Goal: Transaction & Acquisition: Purchase product/service

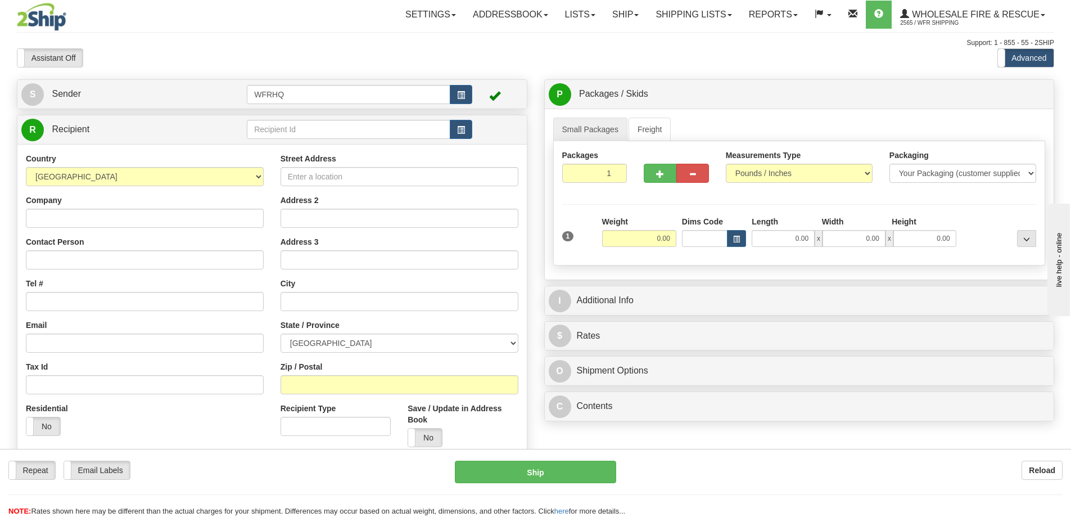
click at [326, 134] on input "text" at bounding box center [349, 129] width 204 height 19
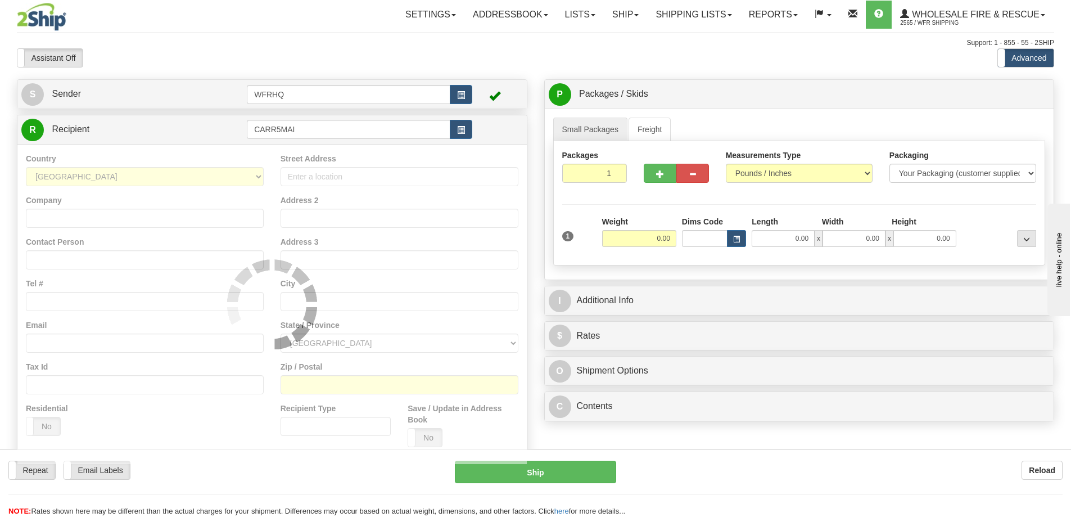
type input "CARR5MAI"
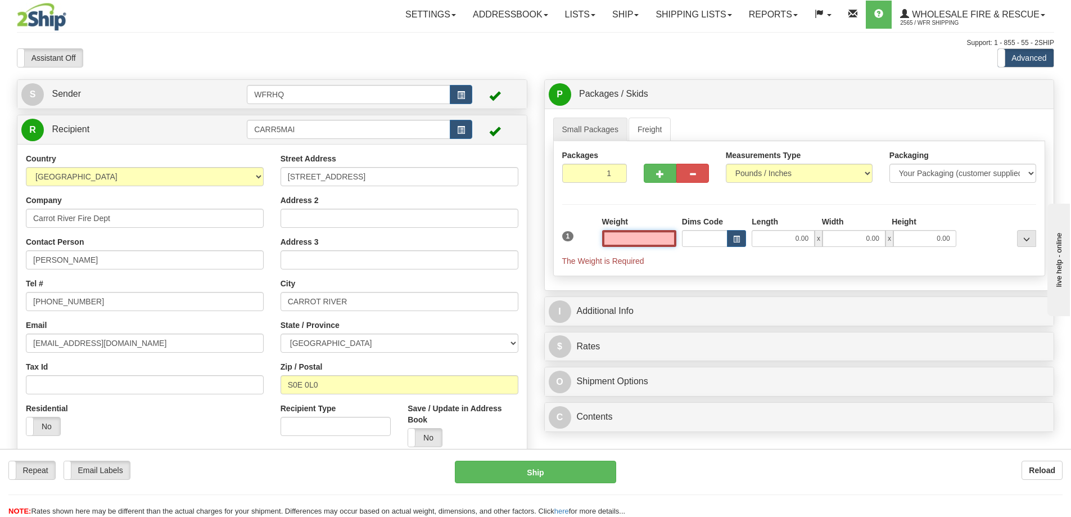
click at [649, 243] on input "text" at bounding box center [639, 238] width 74 height 17
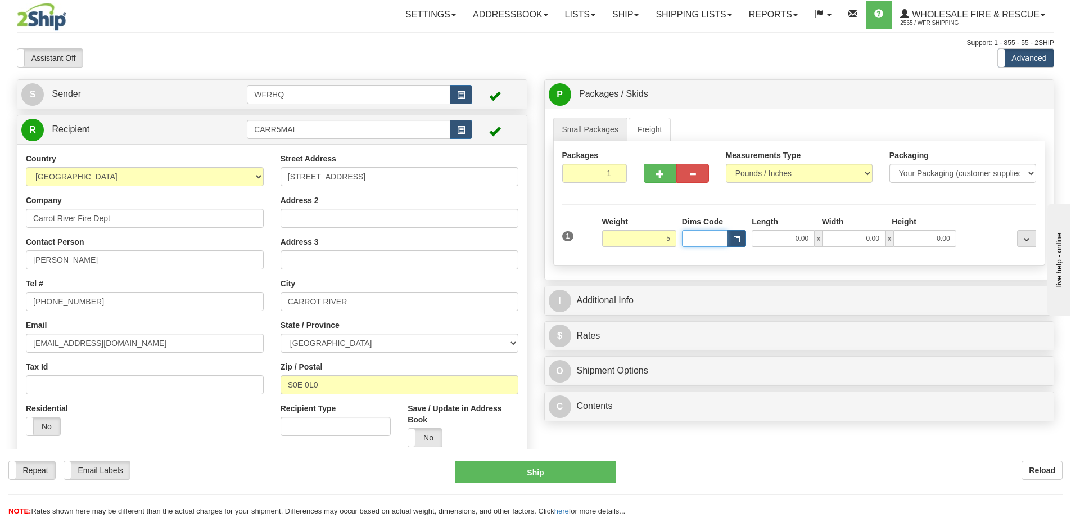
type input "5.00"
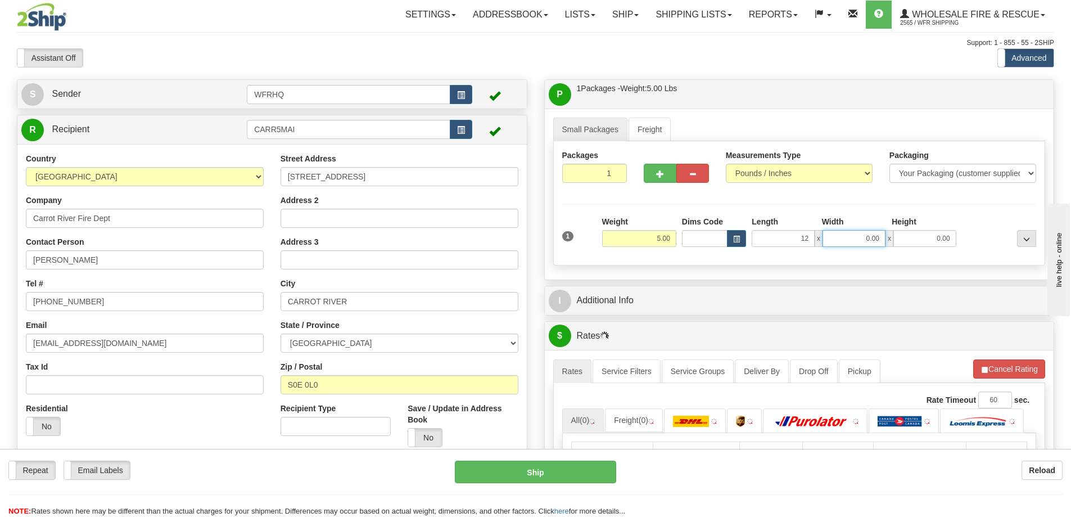
type input "12.00"
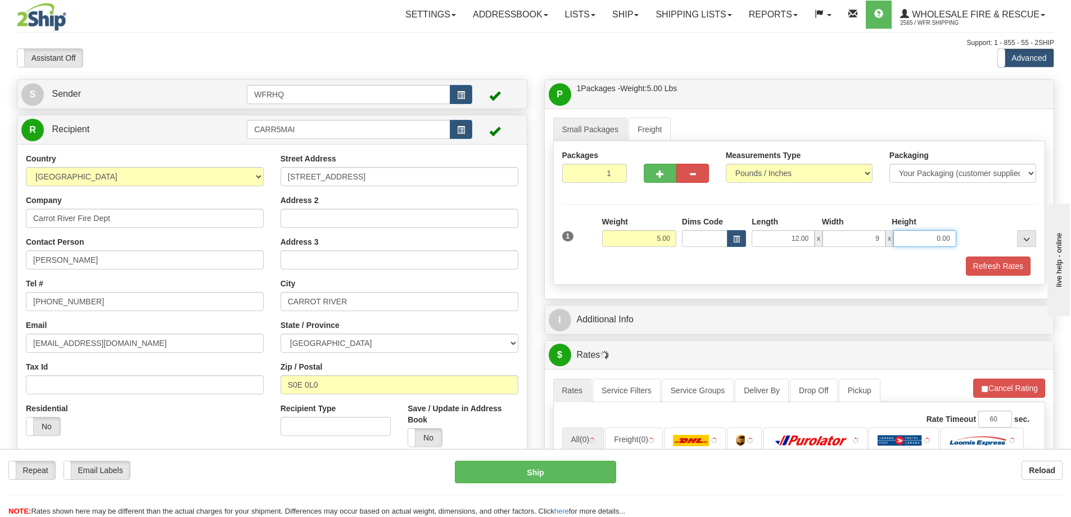
type input "9.00"
type input "6.00"
click at [995, 268] on button "Refresh Rates" at bounding box center [998, 265] width 65 height 19
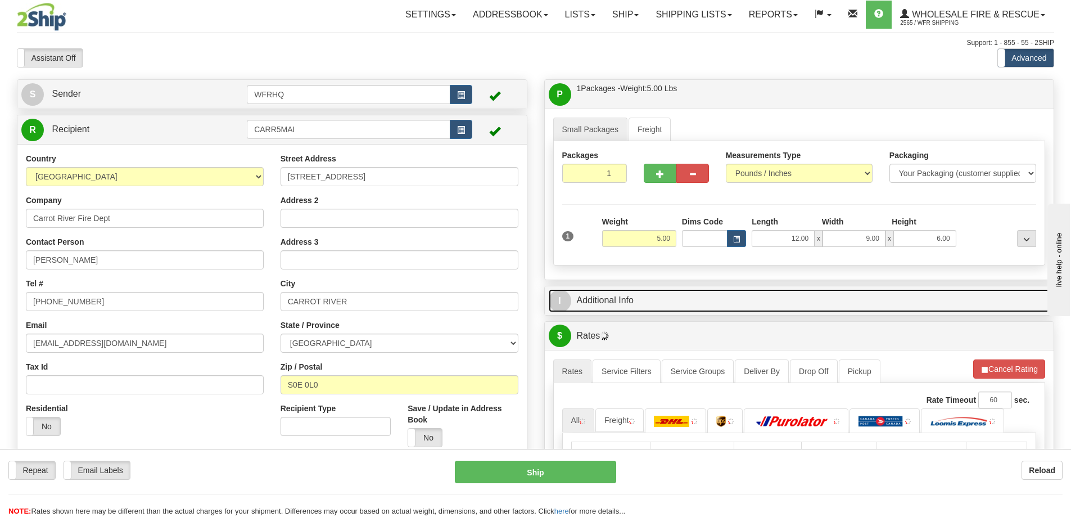
click at [695, 312] on link "I Additional Info" at bounding box center [800, 300] width 502 height 23
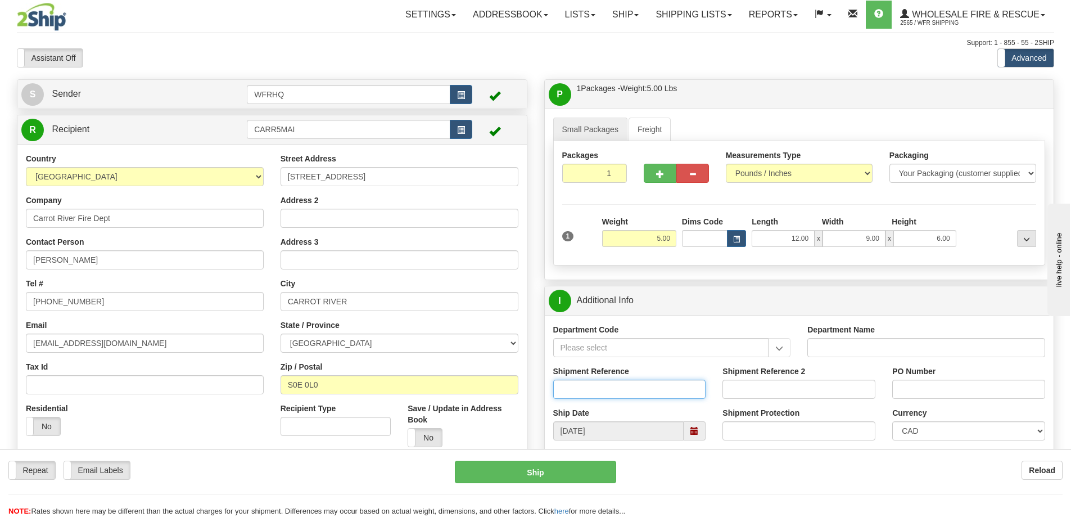
click at [600, 393] on input "Shipment Reference" at bounding box center [629, 389] width 153 height 19
type input "S44968-29681"
type input "Jordan Sinclair"
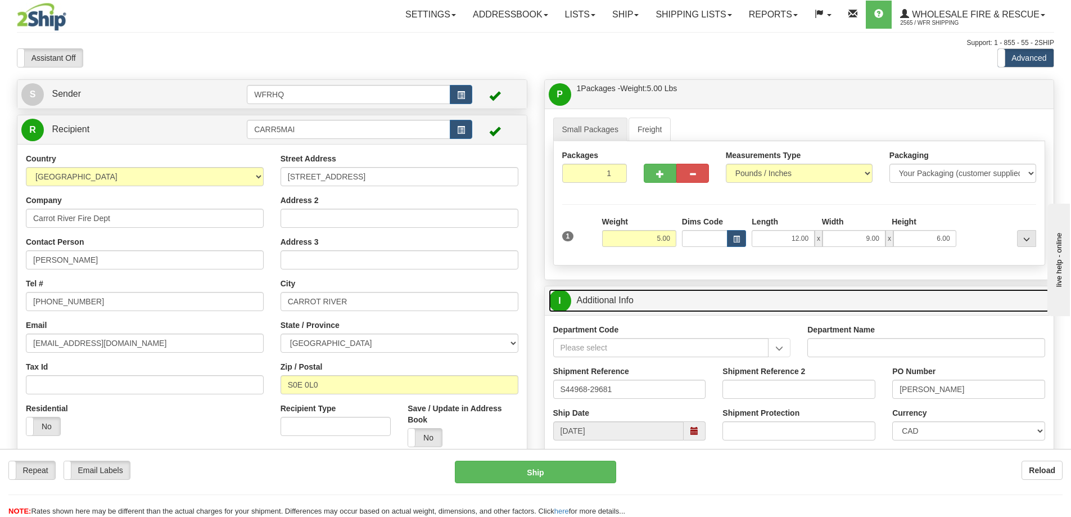
click at [713, 297] on link "I Additional Info" at bounding box center [800, 300] width 502 height 23
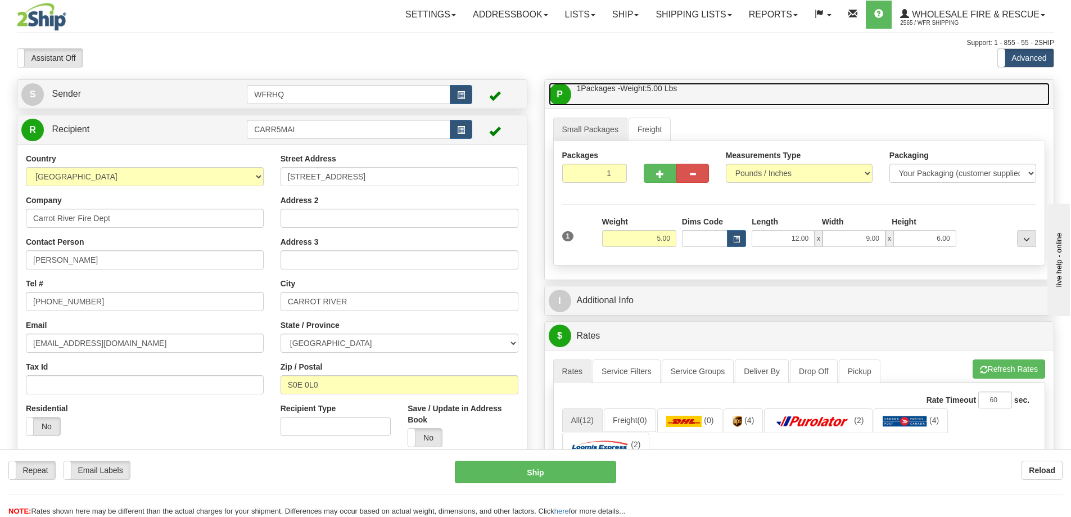
click at [715, 92] on link "P Packages / Skids 1 Packages - Weight: 5.00 Lbs 1 Skids - Weight: NaN Lbs" at bounding box center [800, 94] width 502 height 23
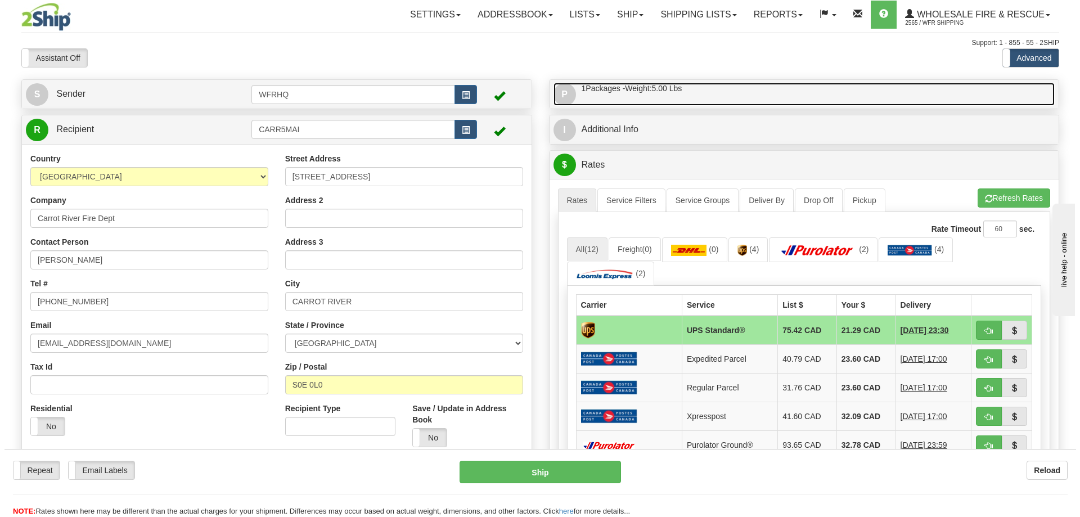
scroll to position [56, 0]
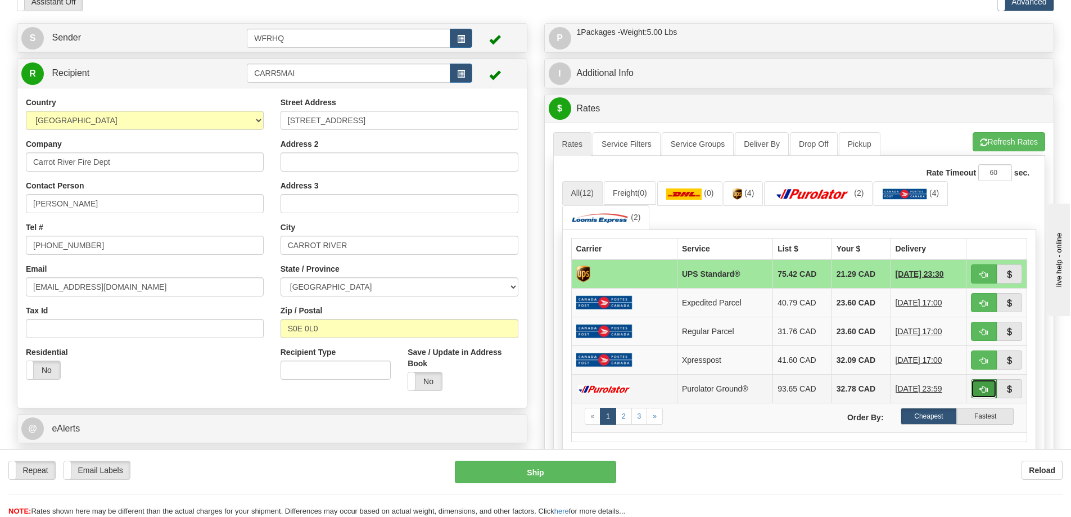
click at [990, 389] on button "button" at bounding box center [984, 388] width 26 height 19
type input "260"
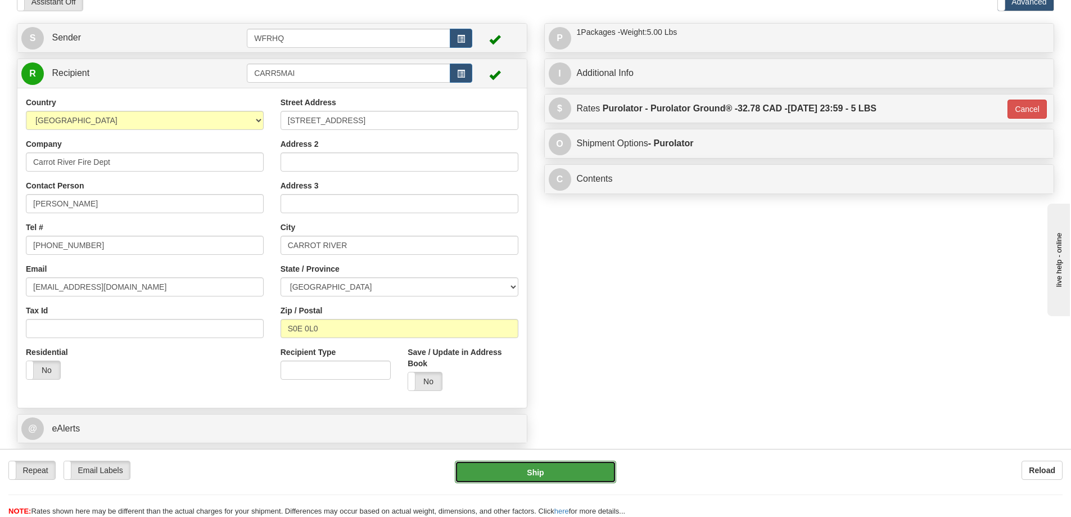
click at [561, 470] on button "Ship" at bounding box center [535, 472] width 161 height 22
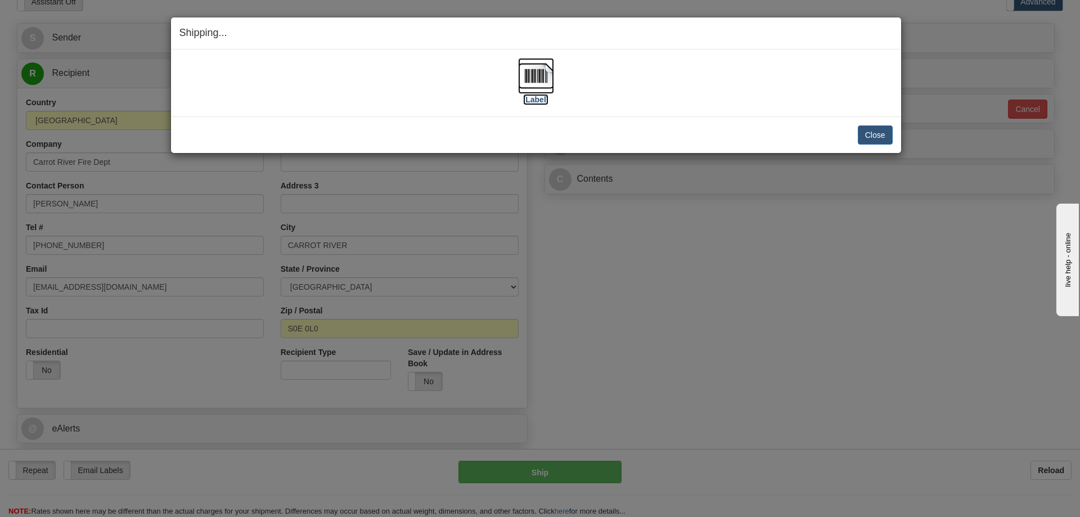
click at [547, 75] on img at bounding box center [536, 76] width 36 height 36
click at [865, 138] on button "Close" at bounding box center [875, 134] width 35 height 19
